Goal: Transaction & Acquisition: Purchase product/service

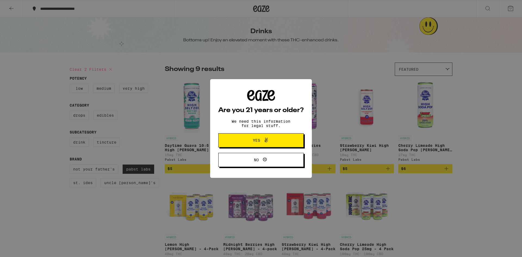
click at [261, 141] on span at bounding box center [264, 140] width 9 height 7
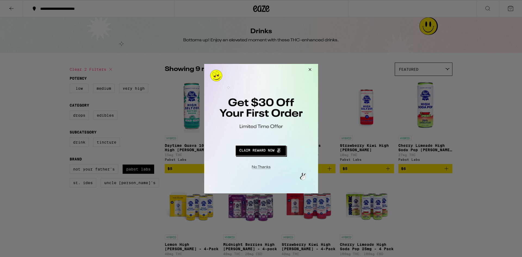
click at [271, 150] on button "Redirect to URL" at bounding box center [260, 149] width 95 height 13
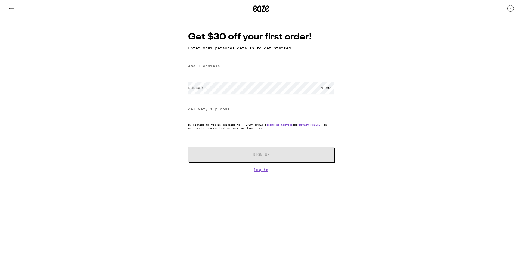
click at [244, 65] on input "email address" at bounding box center [261, 66] width 146 height 12
type input "maribailey51@hotmail.com"
type input "07712"
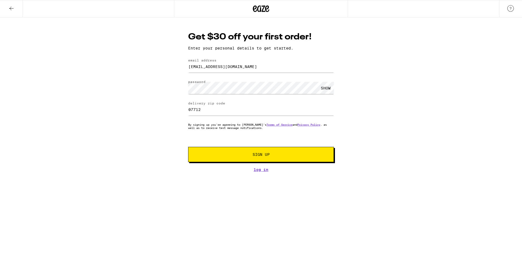
click at [259, 156] on span "Sign Up" at bounding box center [260, 154] width 17 height 4
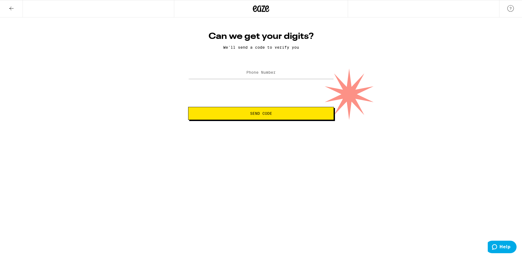
click at [268, 120] on html "Can we get your digits? We'll send a code to verify you Phone Number Send Code …" at bounding box center [261, 60] width 522 height 120
click at [230, 76] on input "Phone Number" at bounding box center [261, 73] width 146 height 12
type input "(732) 775-2293"
click at [261, 114] on span "Send Code" at bounding box center [261, 113] width 22 height 4
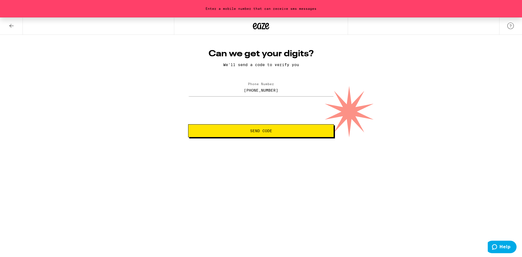
click at [9, 26] on icon at bounding box center [11, 26] width 7 height 7
